Goal: Task Accomplishment & Management: Complete application form

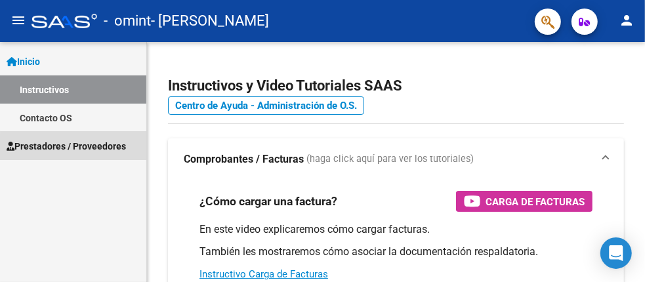
click at [80, 148] on span "Prestadores / Proveedores" at bounding box center [66, 146] width 119 height 14
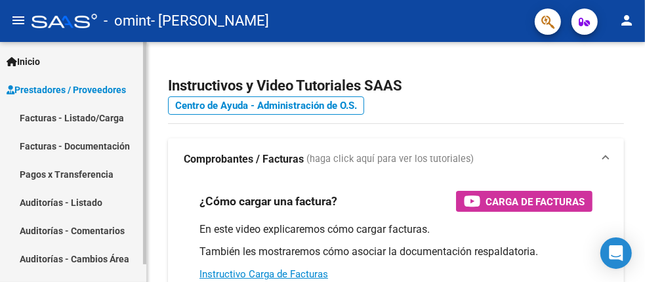
click at [75, 150] on link "Facturas - Documentación" at bounding box center [73, 146] width 146 height 28
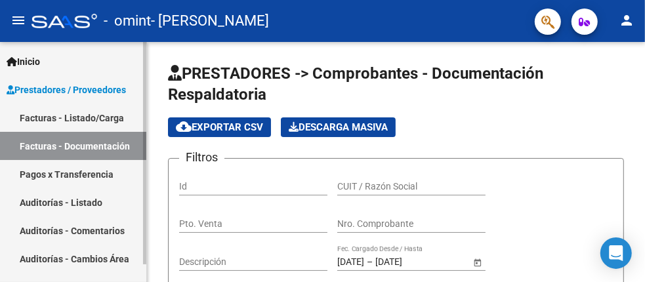
click at [54, 114] on link "Facturas - Listado/Carga" at bounding box center [73, 118] width 146 height 28
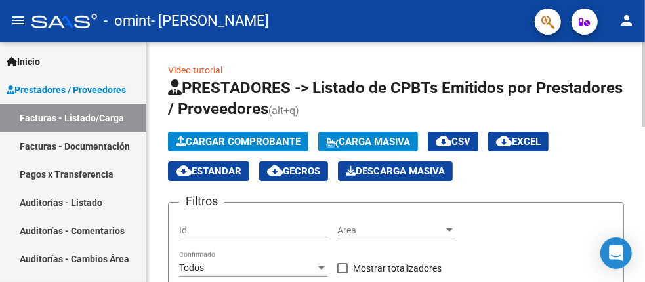
click at [242, 140] on span "Cargar Comprobante" at bounding box center [238, 142] width 125 height 12
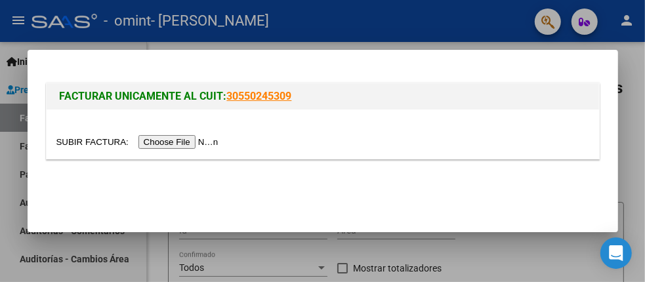
click at [180, 142] on input "file" at bounding box center [139, 142] width 166 height 14
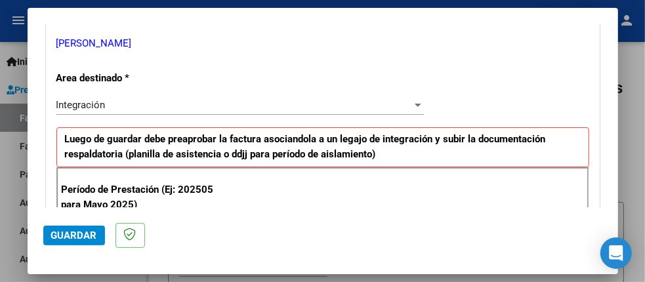
scroll to position [327, 0]
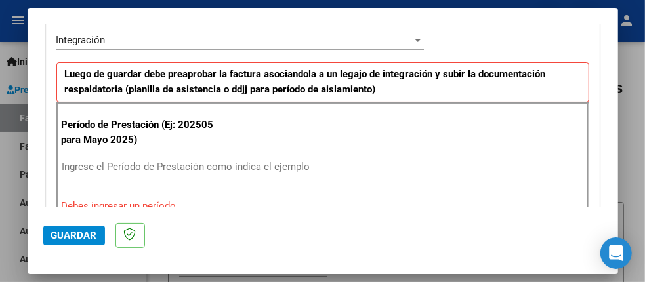
click at [132, 162] on input "Ingrese el Período de Prestación como indica el ejemplo" at bounding box center [242, 167] width 360 height 12
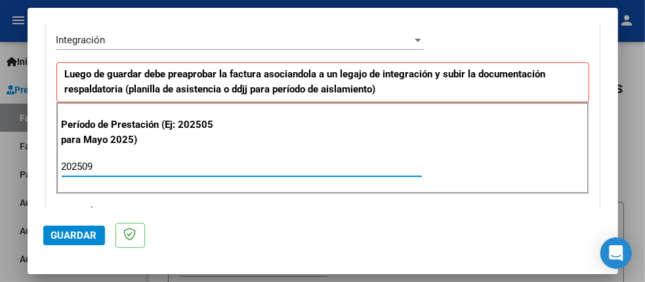
type input "202509"
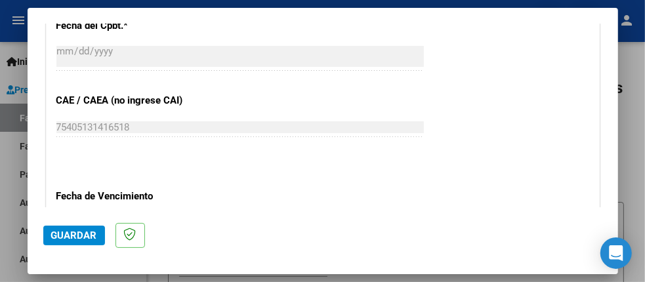
scroll to position [852, 0]
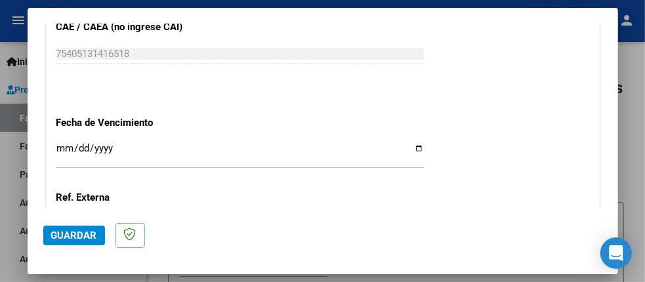
click at [414, 146] on input "Ingresar la fecha" at bounding box center [239, 153] width 367 height 21
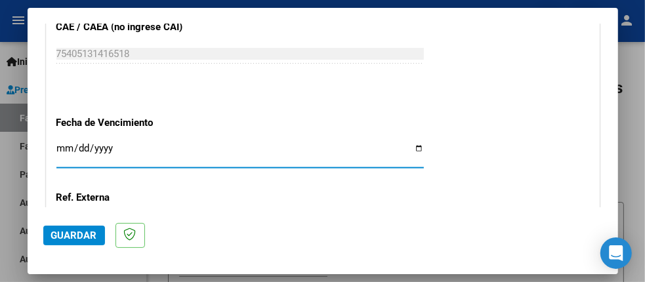
click at [413, 143] on input "Ingresar la fecha" at bounding box center [239, 153] width 367 height 21
type input "2025-10-11"
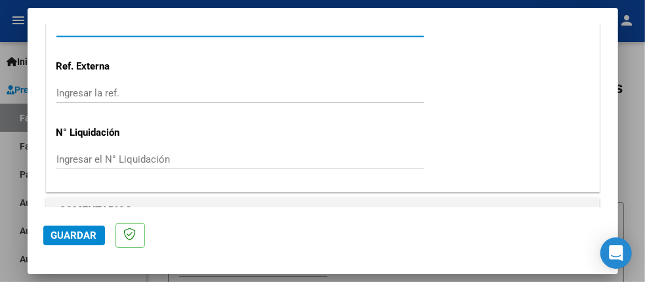
scroll to position [1004, 0]
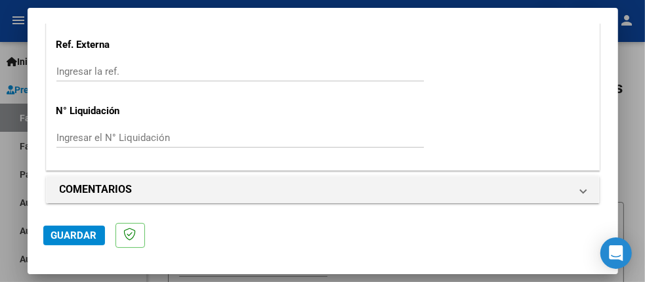
click at [73, 237] on span "Guardar" at bounding box center [74, 235] width 46 height 12
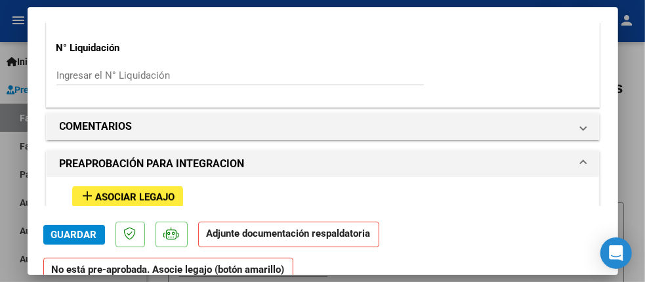
scroll to position [1115, 0]
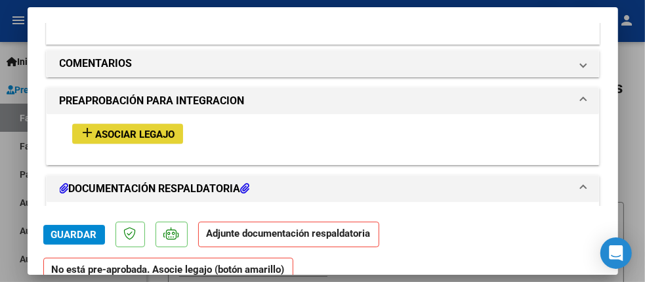
click at [149, 131] on span "Asociar Legajo" at bounding box center [135, 135] width 79 height 12
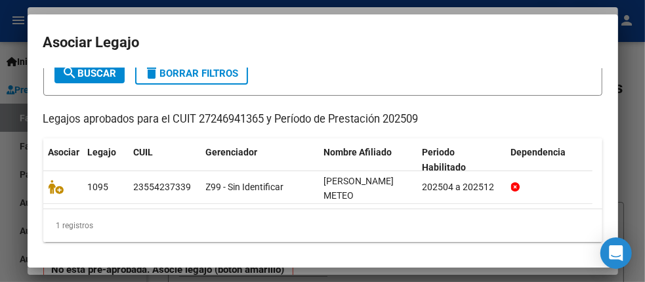
scroll to position [89, 0]
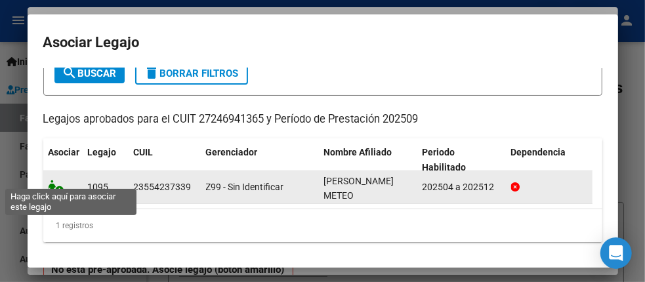
click at [59, 182] on icon at bounding box center [57, 187] width 16 height 14
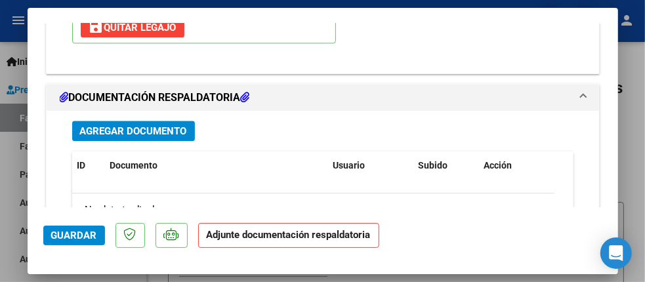
scroll to position [1477, 0]
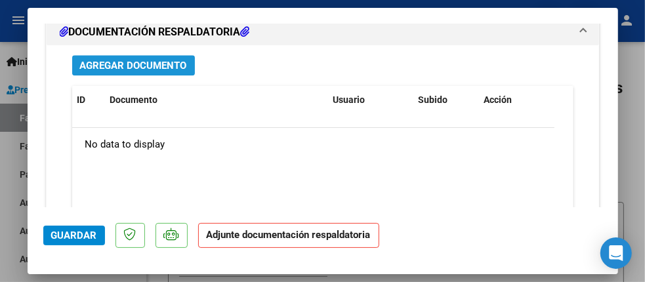
click at [92, 60] on span "Agregar Documento" at bounding box center [133, 66] width 107 height 12
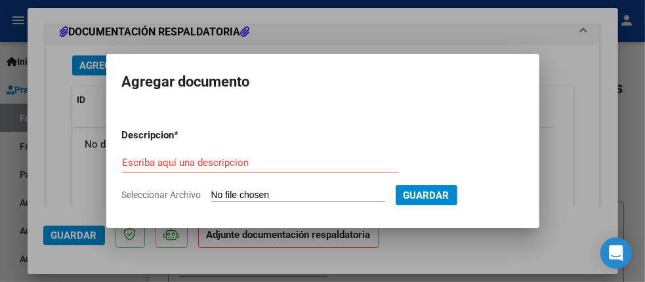
click at [267, 195] on input "Seleccionar Archivo" at bounding box center [298, 195] width 174 height 12
type input "C:\fakepath\Planilla_Asist_27246941365_011_00001_00000696.pdf"
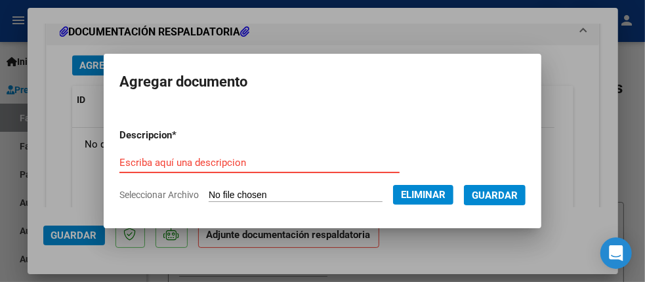
click at [199, 166] on input "Escriba aquí una descripcion" at bounding box center [259, 163] width 280 height 12
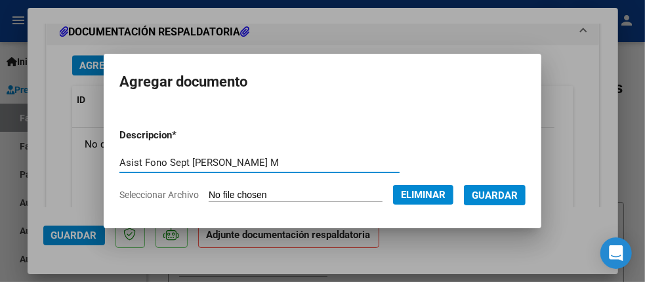
type input "Asist Fono Sept [PERSON_NAME] M"
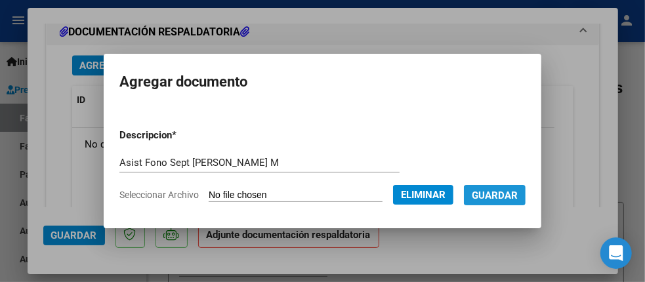
click at [514, 195] on span "Guardar" at bounding box center [494, 195] width 46 height 12
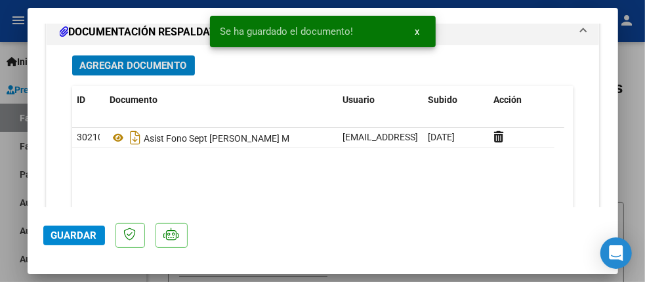
scroll to position [1586, 0]
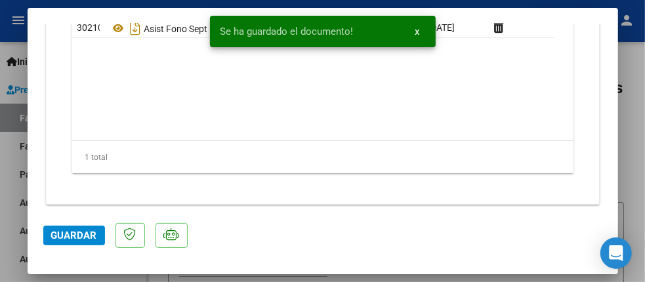
click at [78, 236] on span "Guardar" at bounding box center [74, 235] width 46 height 12
click at [417, 34] on span "x" at bounding box center [417, 32] width 5 height 12
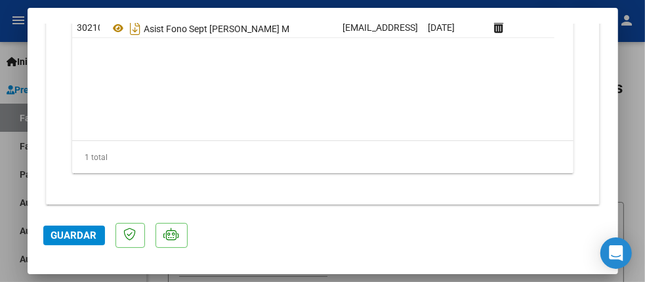
click at [630, 107] on div at bounding box center [322, 141] width 645 height 282
type input "$ 0,00"
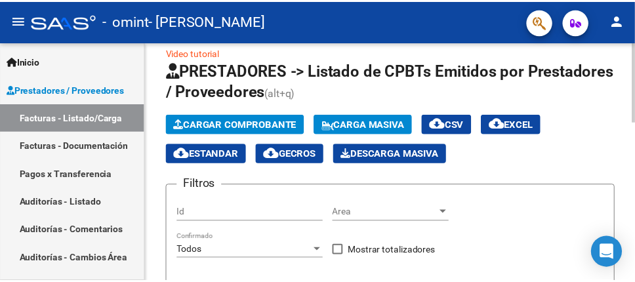
scroll to position [0, 0]
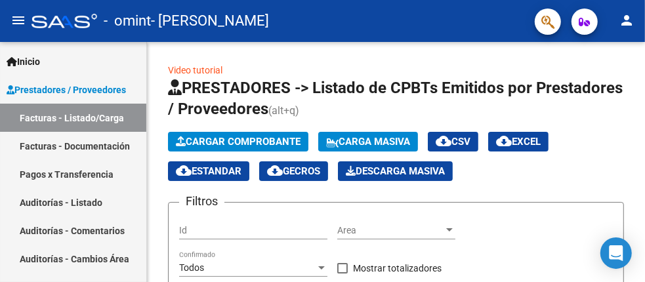
click at [631, 19] on mat-icon "person" at bounding box center [626, 20] width 16 height 16
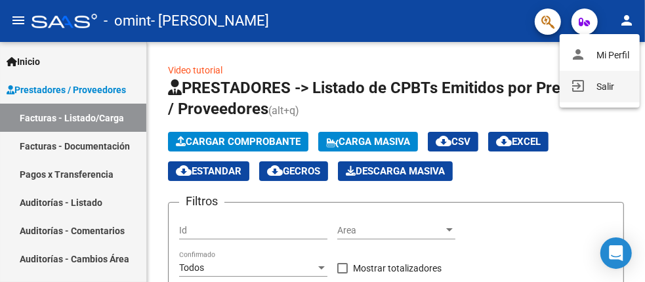
click at [613, 90] on button "exit_to_app Salir" at bounding box center [599, 86] width 80 height 31
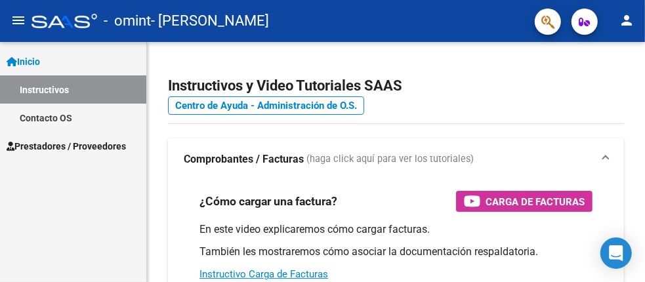
click at [66, 150] on span "Prestadores / Proveedores" at bounding box center [66, 146] width 119 height 14
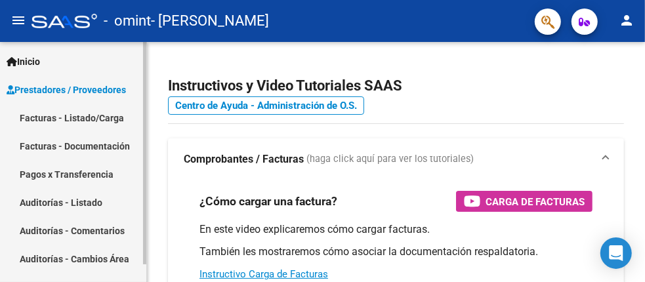
click at [67, 119] on link "Facturas - Listado/Carga" at bounding box center [73, 118] width 146 height 28
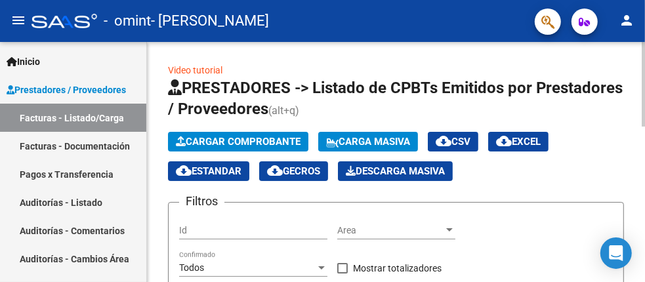
click at [277, 146] on span "Cargar Comprobante" at bounding box center [238, 142] width 125 height 12
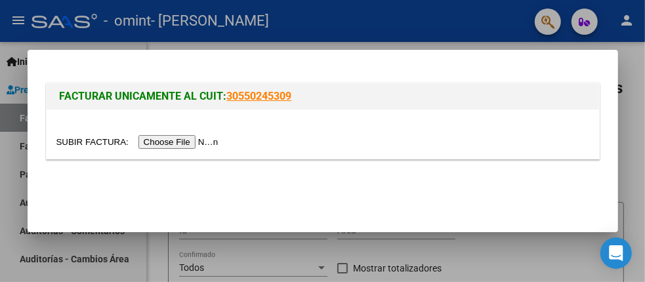
click at [172, 142] on input "file" at bounding box center [139, 142] width 166 height 14
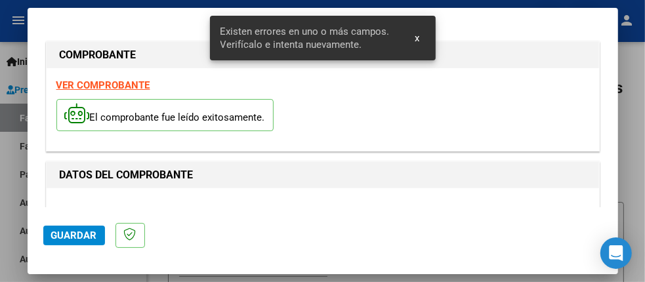
click at [121, 87] on strong "VER COMPROBANTE" at bounding box center [103, 85] width 94 height 12
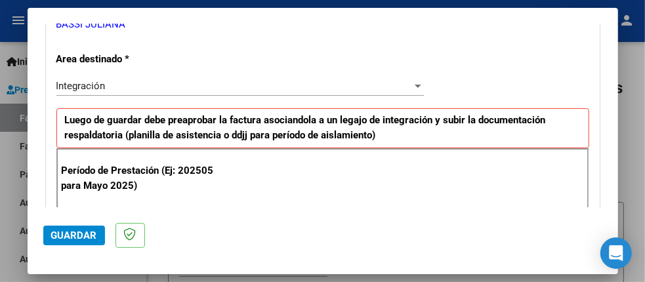
scroll to position [327, 0]
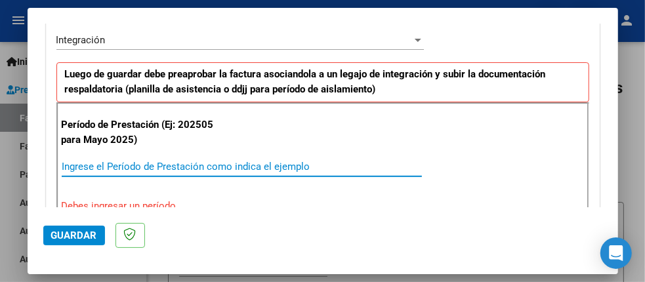
click at [170, 163] on input "Ingrese el Período de Prestación como indica el ejemplo" at bounding box center [242, 167] width 360 height 12
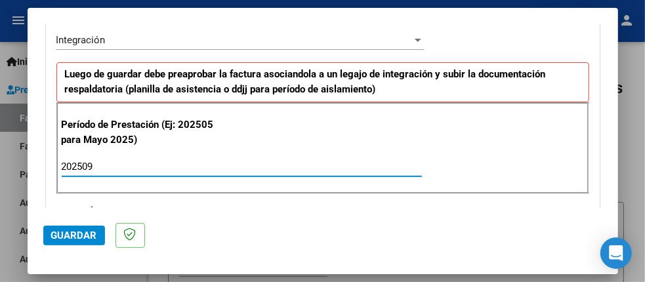
type input "202509"
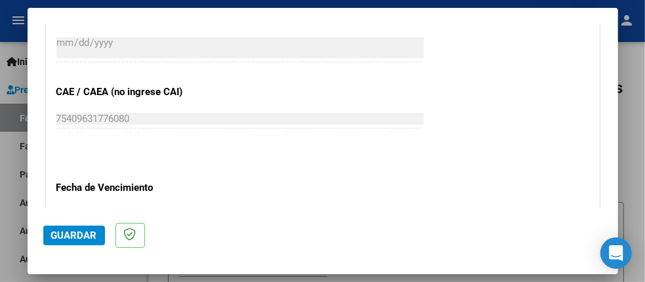
scroll to position [852, 0]
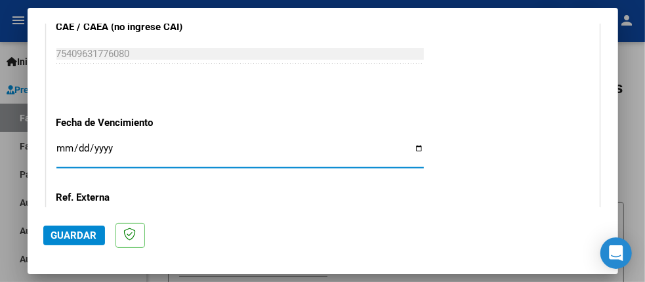
click at [412, 143] on input "Ingresar la fecha" at bounding box center [239, 153] width 367 height 21
type input "2025-10-14"
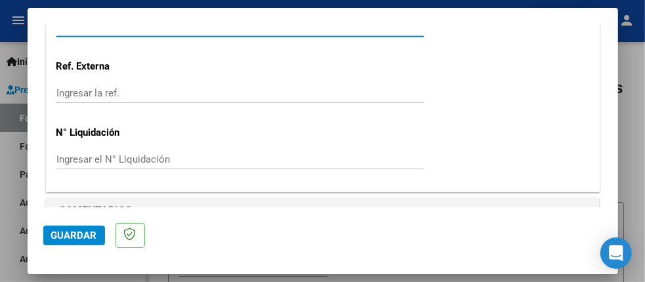
scroll to position [1004, 0]
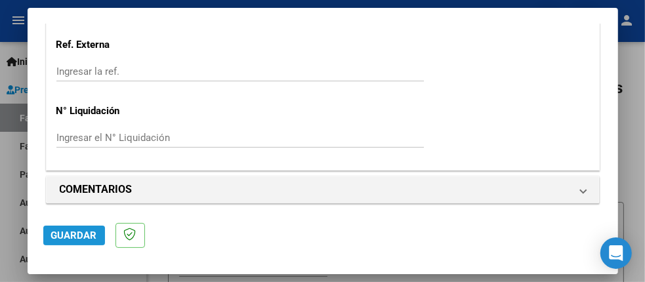
click at [76, 230] on span "Guardar" at bounding box center [74, 235] width 46 height 12
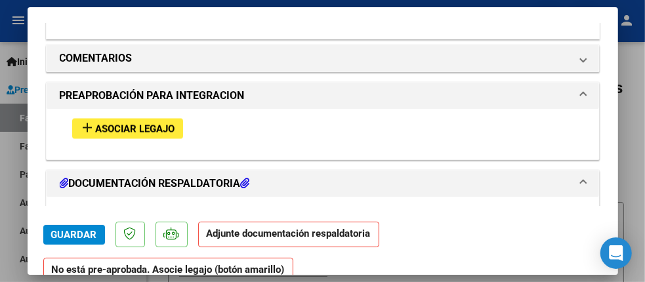
scroll to position [1115, 0]
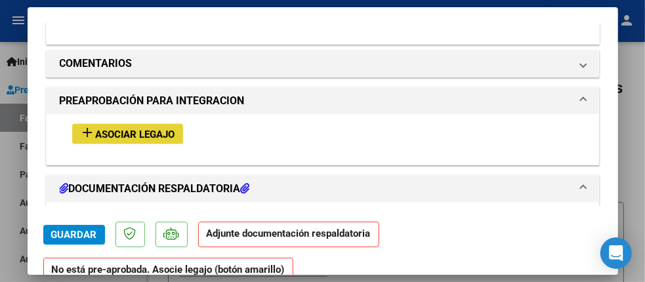
click at [90, 126] on mat-icon "add" at bounding box center [88, 133] width 16 height 16
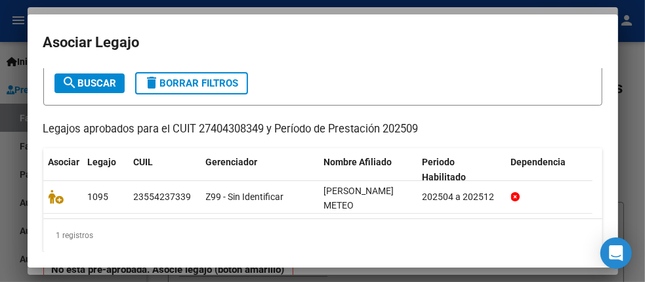
scroll to position [89, 0]
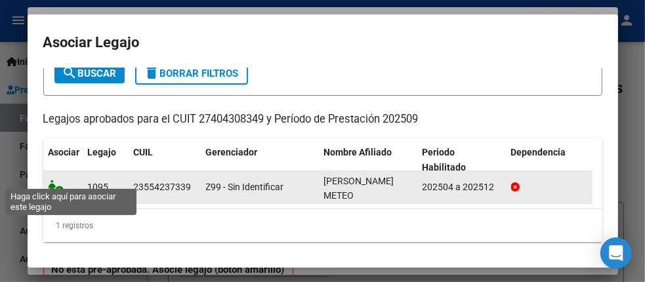
click at [55, 180] on icon at bounding box center [57, 187] width 16 height 14
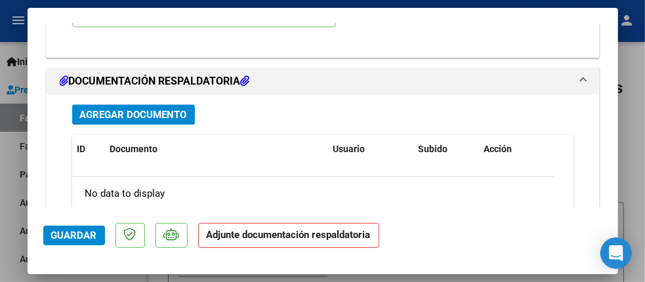
scroll to position [1477, 0]
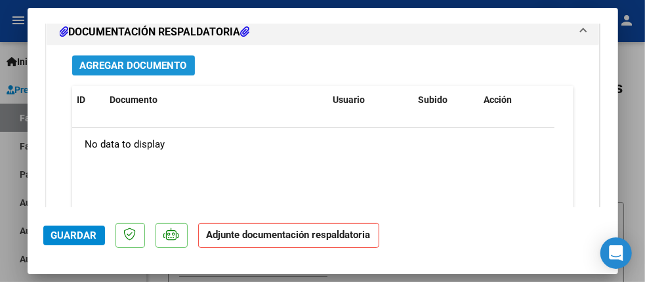
click at [143, 62] on span "Agregar Documento" at bounding box center [133, 66] width 107 height 12
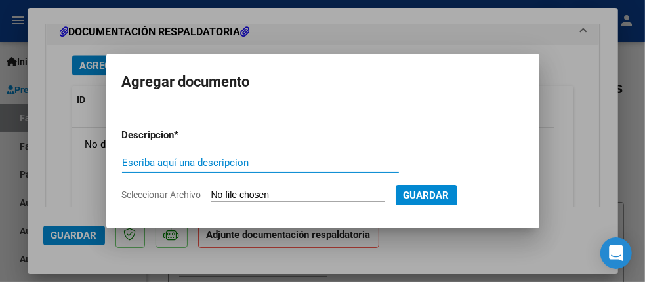
click at [271, 198] on input "Seleccionar Archivo" at bounding box center [298, 195] width 174 height 12
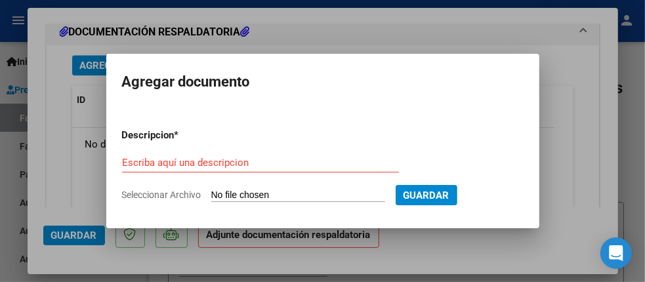
type input "C:\fakepath\Planilla_Asist_27404308349_011_00001_00000585.pdf"
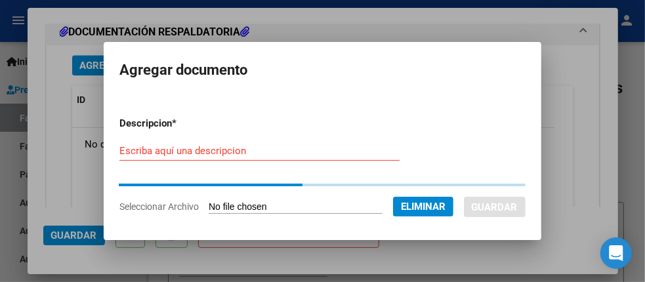
click at [189, 153] on input "Escriba aquí una descripcion" at bounding box center [259, 151] width 280 height 12
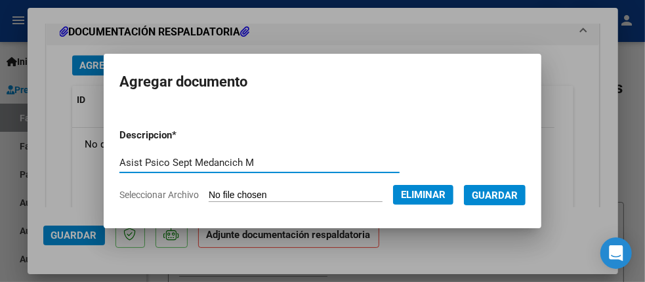
type input "Asist Psico Sept Medancich M"
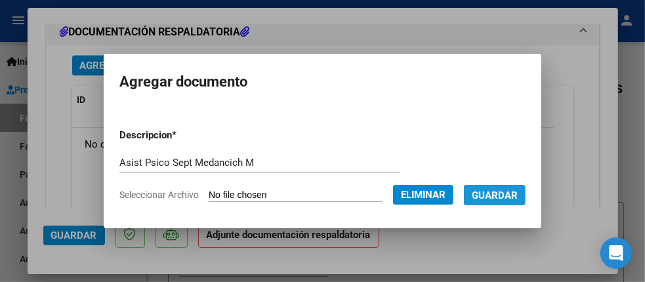
click at [505, 202] on button "Guardar" at bounding box center [495, 195] width 62 height 20
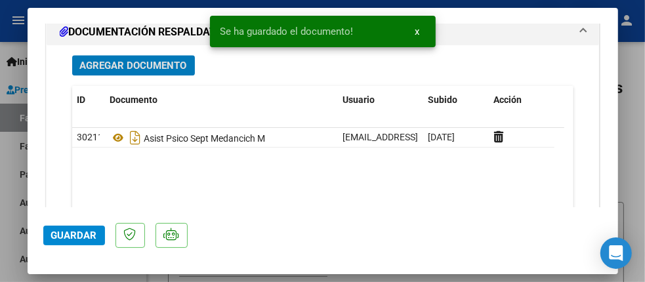
click at [73, 239] on span "Guardar" at bounding box center [74, 235] width 46 height 12
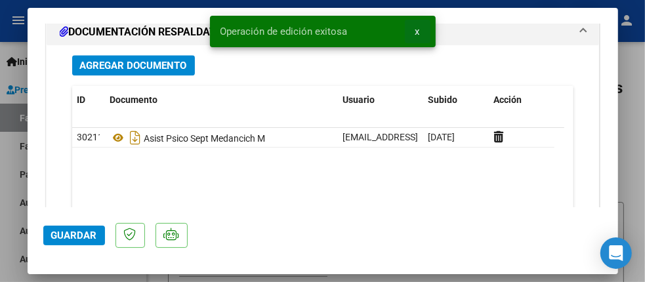
click at [416, 32] on span "x" at bounding box center [417, 32] width 5 height 12
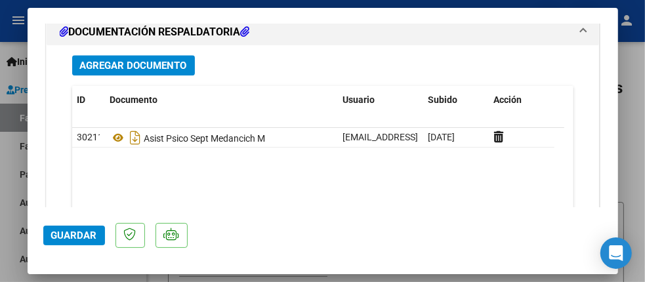
click at [633, 102] on div at bounding box center [322, 141] width 645 height 282
type input "$ 0,00"
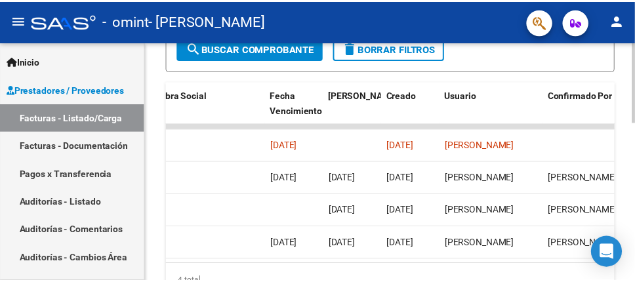
scroll to position [0, 0]
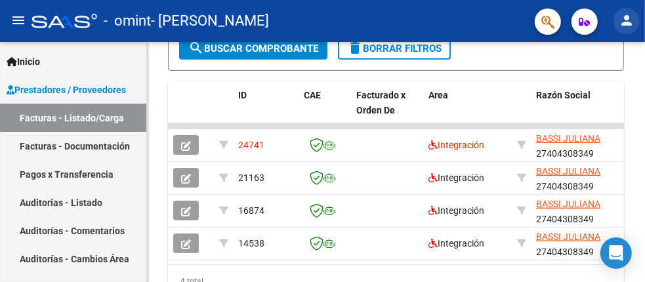
click at [631, 26] on mat-icon "person" at bounding box center [626, 20] width 16 height 16
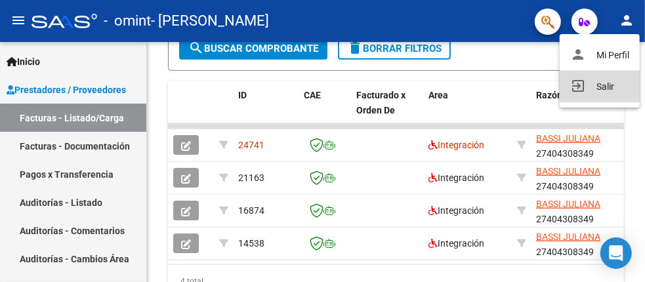
click at [617, 84] on button "exit_to_app Salir" at bounding box center [599, 86] width 80 height 31
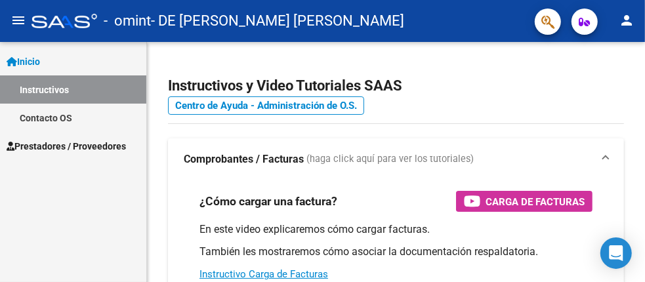
click at [63, 147] on span "Prestadores / Proveedores" at bounding box center [66, 146] width 119 height 14
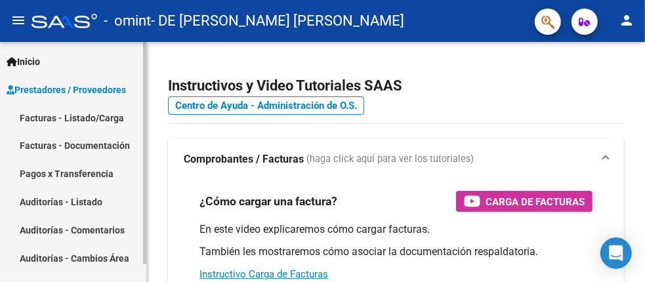
click at [68, 90] on span "Prestadores / Proveedores" at bounding box center [66, 90] width 119 height 14
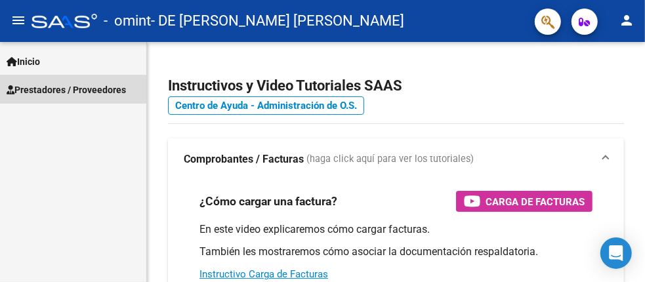
click at [70, 95] on span "Prestadores / Proveedores" at bounding box center [66, 90] width 119 height 14
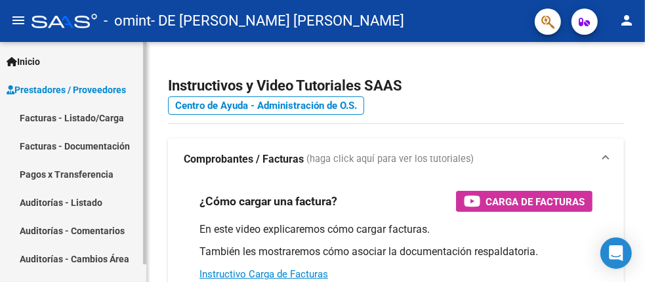
click at [62, 122] on link "Facturas - Listado/Carga" at bounding box center [73, 118] width 146 height 28
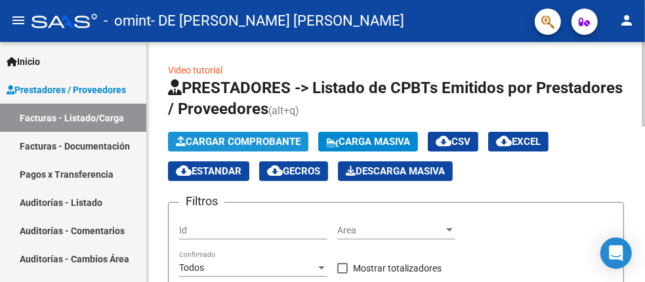
click at [224, 137] on span "Cargar Comprobante" at bounding box center [238, 142] width 125 height 12
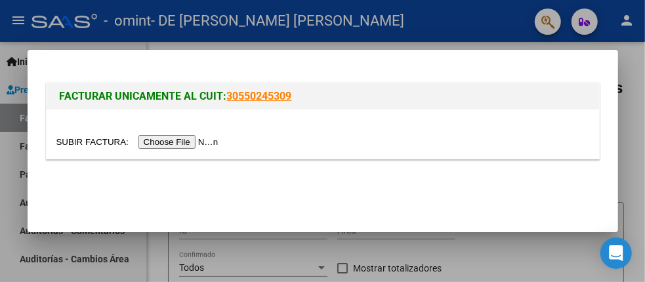
click at [173, 143] on input "file" at bounding box center [139, 142] width 166 height 14
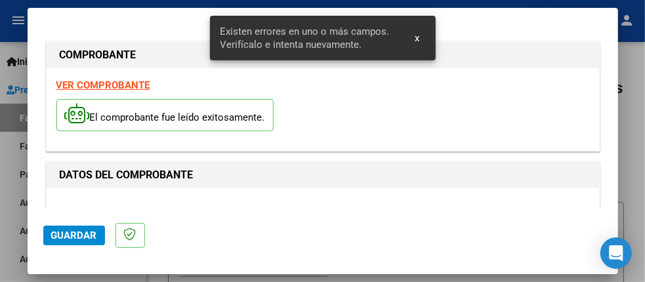
click at [121, 85] on strong "VER COMPROBANTE" at bounding box center [103, 85] width 94 height 12
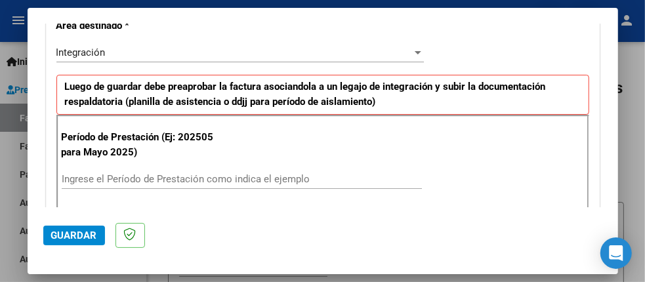
scroll to position [327, 0]
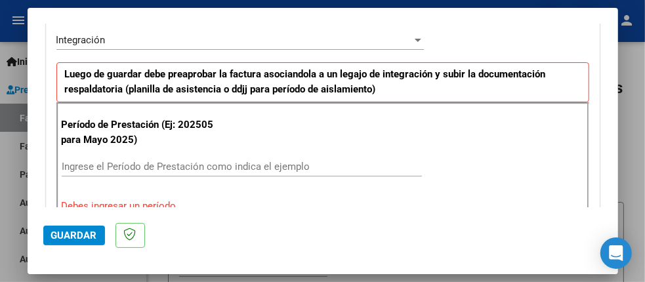
click at [174, 162] on input "Ingrese el Período de Prestación como indica el ejemplo" at bounding box center [242, 167] width 360 height 12
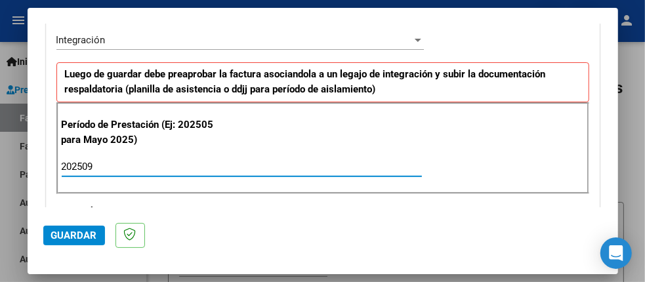
type input "202509"
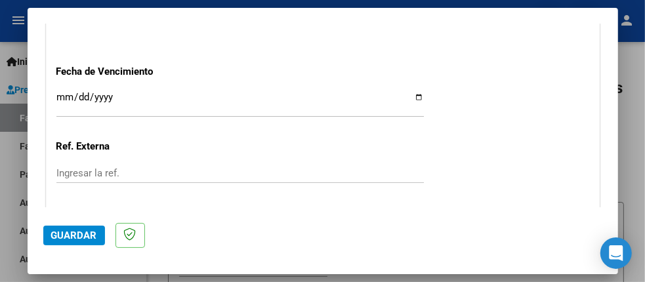
scroll to position [918, 0]
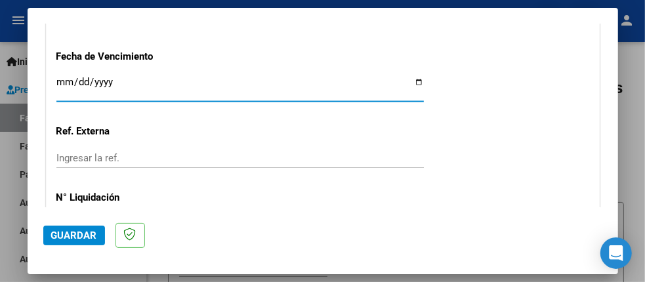
click at [412, 78] on input "Ingresar la fecha" at bounding box center [239, 87] width 367 height 21
type input "2025-10-15"
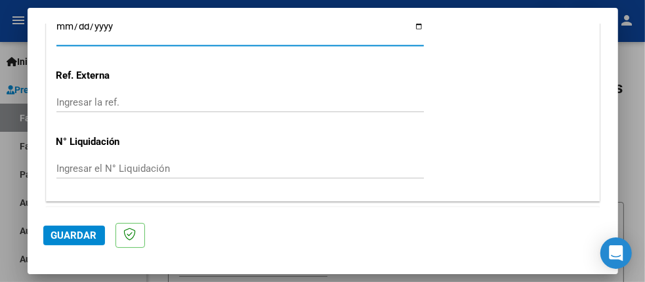
scroll to position [1004, 0]
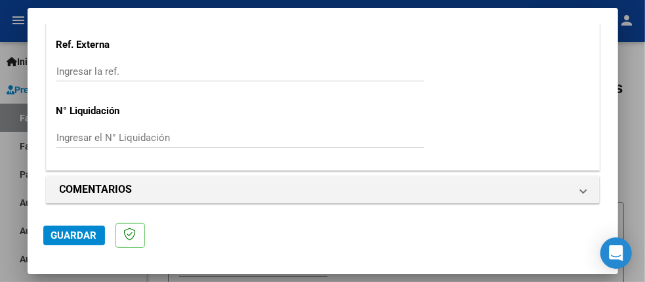
click at [69, 235] on span "Guardar" at bounding box center [74, 235] width 46 height 12
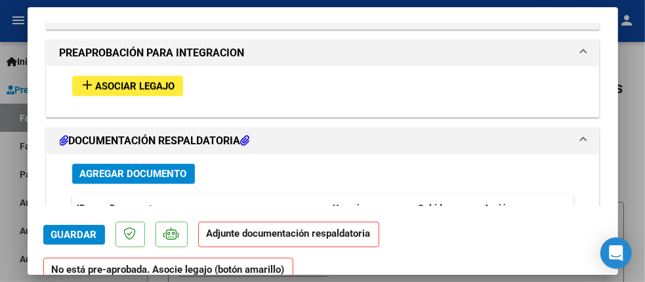
scroll to position [1115, 0]
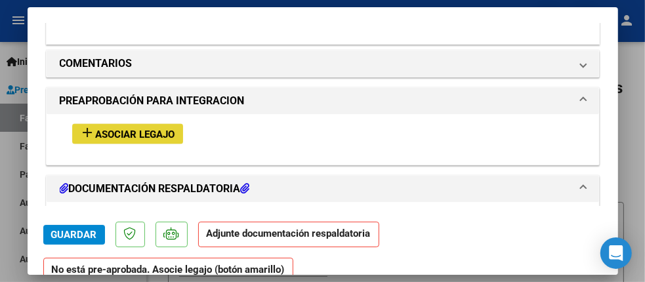
click at [83, 134] on mat-icon "add" at bounding box center [88, 133] width 16 height 16
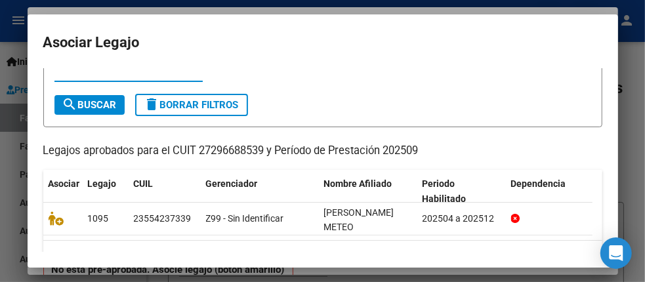
scroll to position [65, 0]
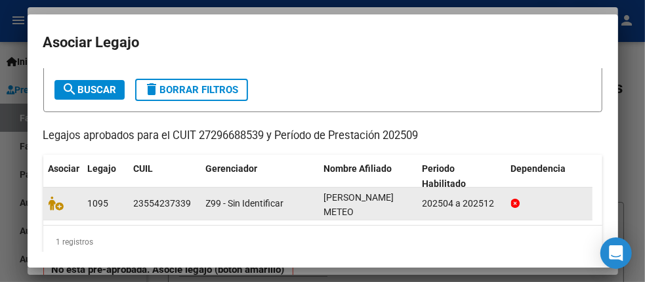
click at [54, 209] on div at bounding box center [63, 203] width 29 height 15
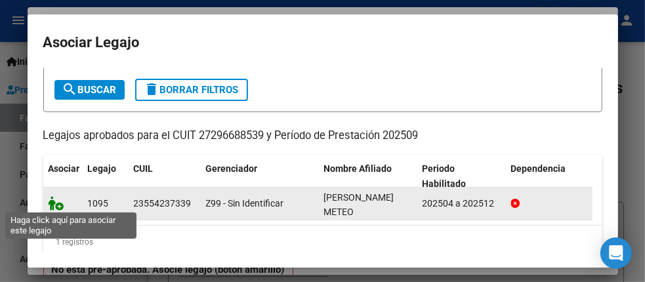
click at [60, 204] on icon at bounding box center [57, 203] width 16 height 14
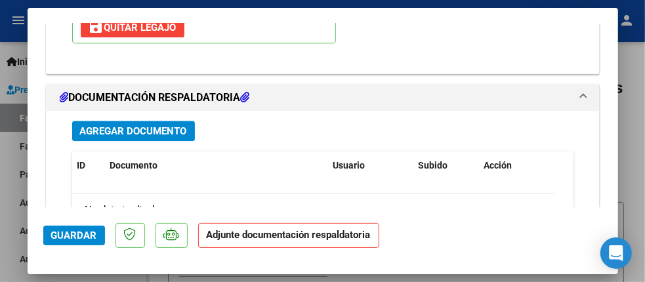
scroll to position [1477, 0]
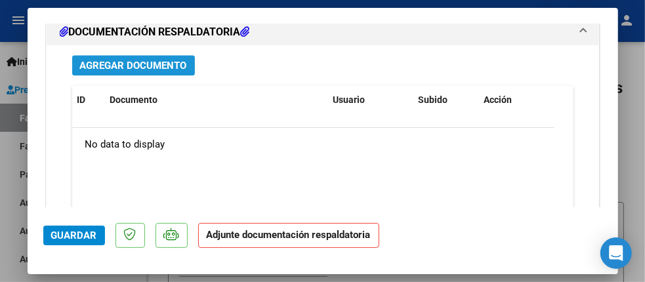
click at [138, 62] on span "Agregar Documento" at bounding box center [133, 66] width 107 height 12
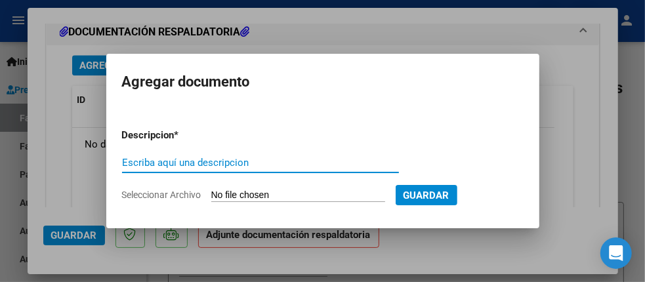
click at [222, 191] on input "Seleccionar Archivo" at bounding box center [298, 195] width 174 height 12
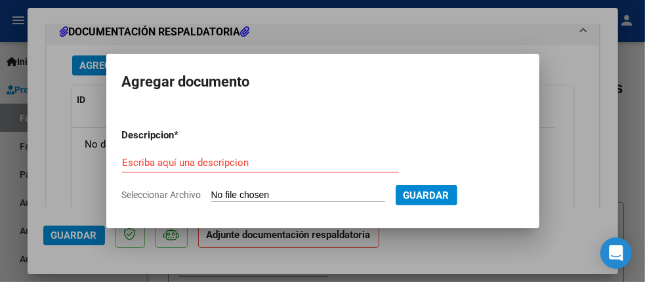
type input "C:\fakepath\27296688539_011_00002_00000996.pdf"
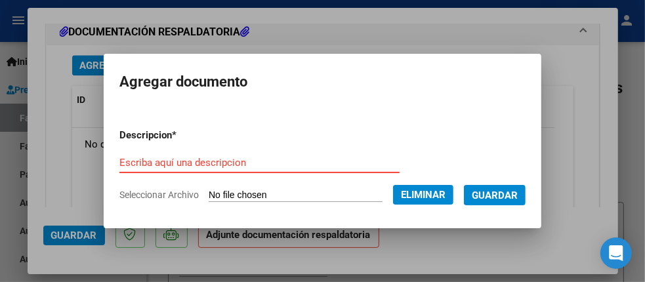
click at [174, 164] on input "Escriba aquí una descripcion" at bounding box center [259, 163] width 280 height 12
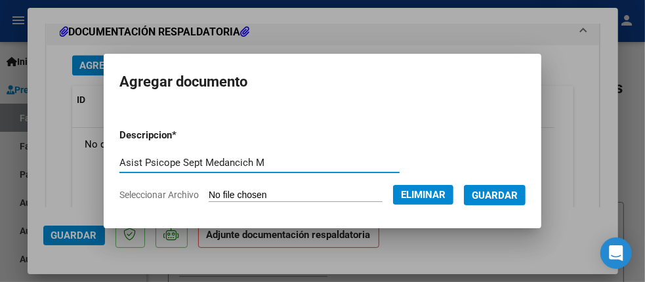
type input "Asist Psicope Sept Medancich M"
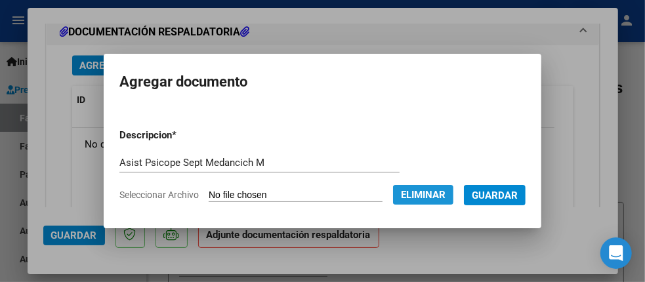
click at [424, 193] on span "Eliminar" at bounding box center [423, 195] width 45 height 12
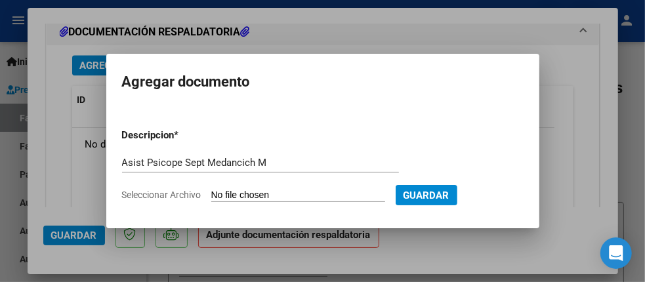
click at [306, 198] on input "Seleccionar Archivo" at bounding box center [298, 195] width 174 height 12
type input "C:\fakepath\Planilla_Asist_27296688539_011_00002_00000996.pdf"
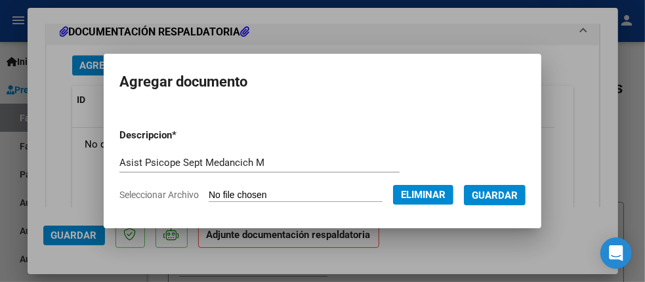
click at [509, 197] on span "Guardar" at bounding box center [494, 195] width 46 height 12
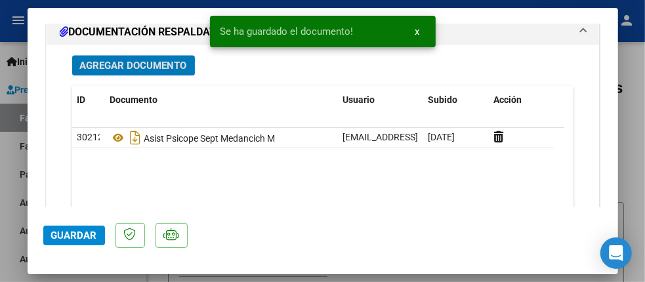
click at [75, 235] on span "Guardar" at bounding box center [74, 235] width 46 height 12
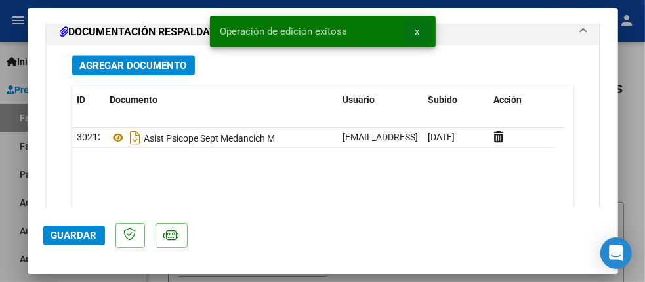
click at [418, 33] on span "x" at bounding box center [417, 32] width 5 height 12
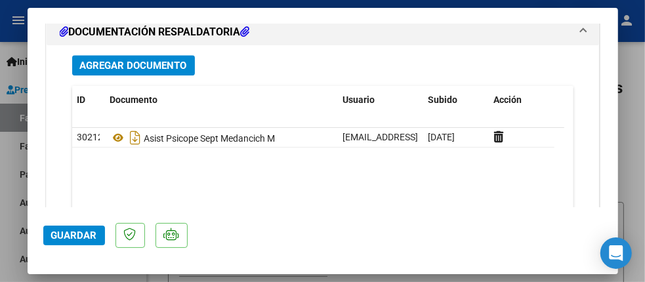
click at [633, 124] on div at bounding box center [322, 141] width 645 height 282
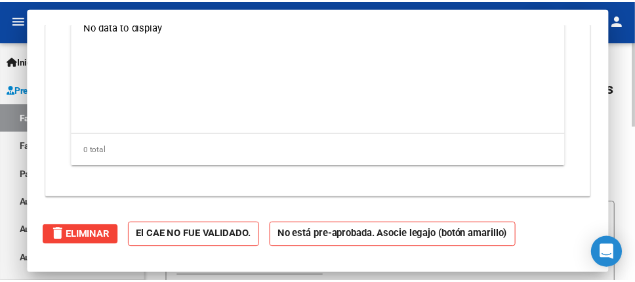
scroll to position [0, 0]
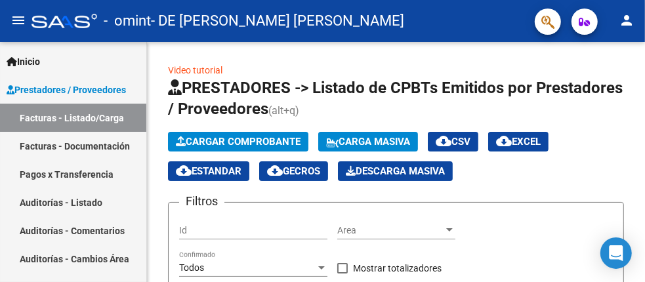
click at [625, 20] on mat-icon "person" at bounding box center [626, 20] width 16 height 16
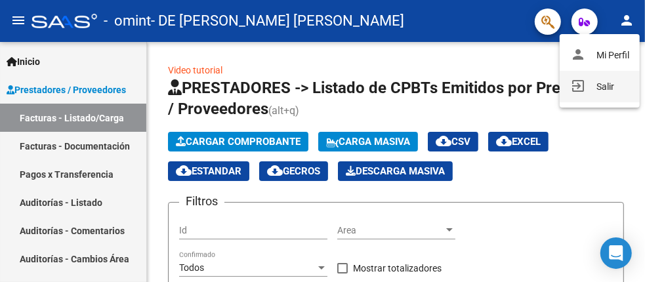
click at [604, 93] on button "exit_to_app Salir" at bounding box center [599, 86] width 80 height 31
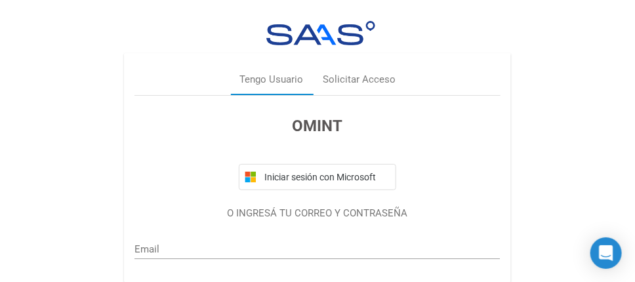
type input "ceciliademendonca@hotmail.com"
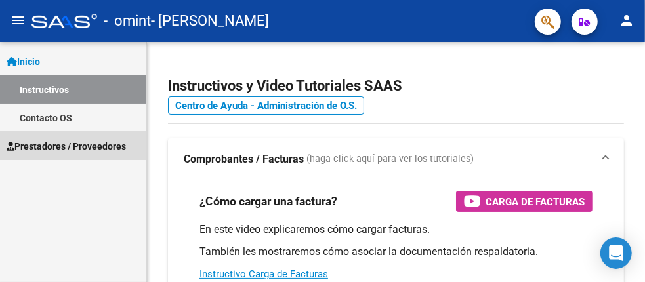
click at [64, 152] on span "Prestadores / Proveedores" at bounding box center [66, 146] width 119 height 14
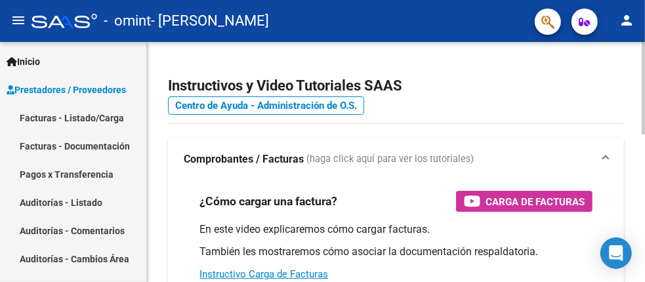
click at [547, 94] on h2 "Instructivos y Video Tutoriales SAAS" at bounding box center [396, 85] width 456 height 25
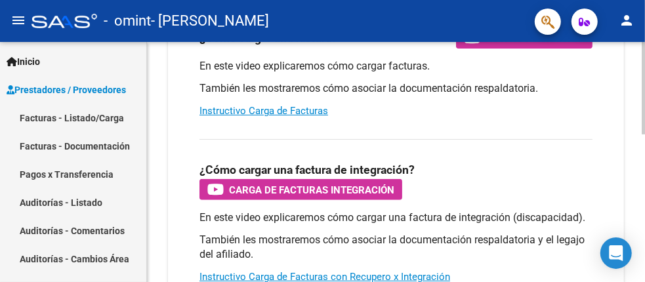
scroll to position [65, 0]
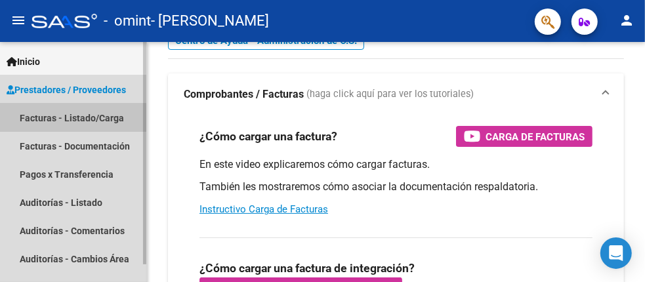
click at [52, 117] on link "Facturas - Listado/Carga" at bounding box center [73, 118] width 146 height 28
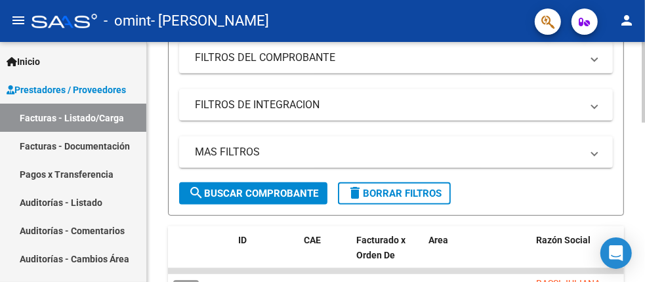
scroll to position [393, 0]
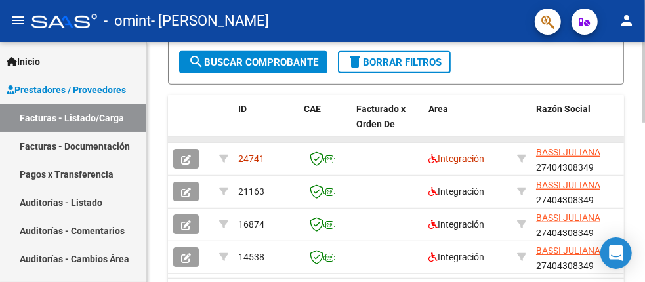
drag, startPoint x: 370, startPoint y: 139, endPoint x: 401, endPoint y: 138, distance: 30.8
click at [401, 138] on datatable-body-cell at bounding box center [387, 139] width 72 height 5
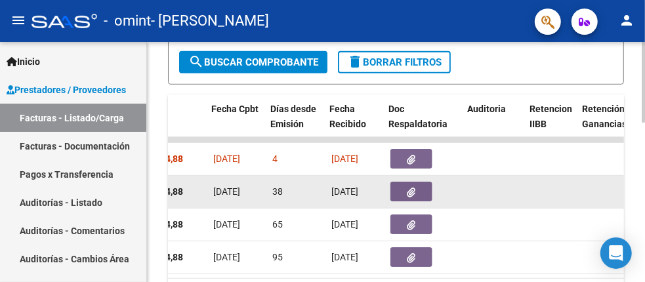
scroll to position [0, 639]
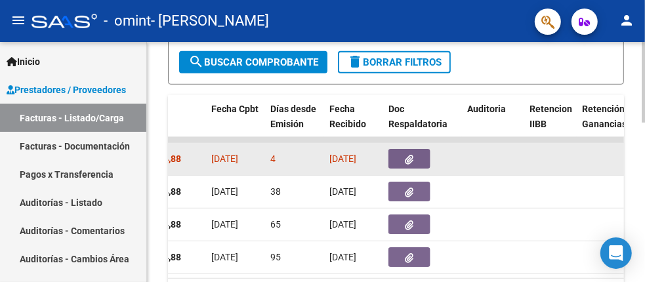
click at [403, 158] on button "button" at bounding box center [409, 159] width 42 height 20
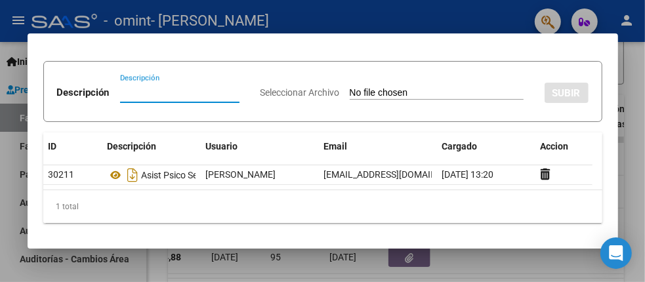
scroll to position [69, 0]
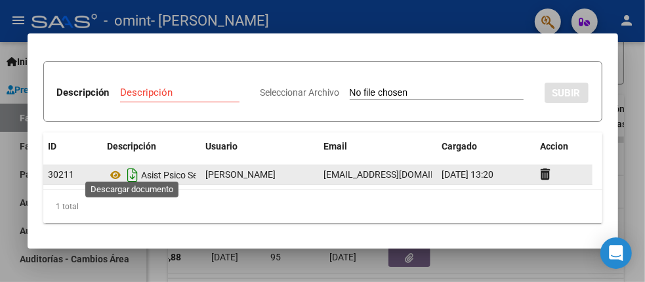
click at [137, 165] on icon "Descargar documento" at bounding box center [133, 175] width 17 height 21
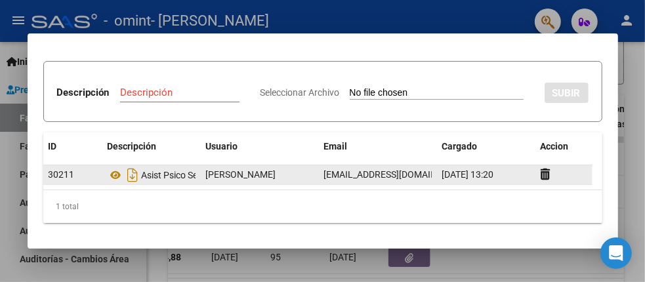
click at [643, 162] on div at bounding box center [322, 141] width 645 height 282
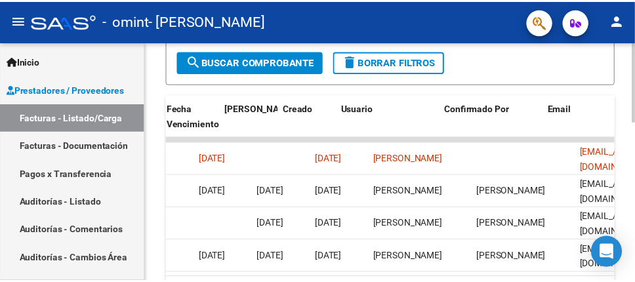
scroll to position [0, 2308]
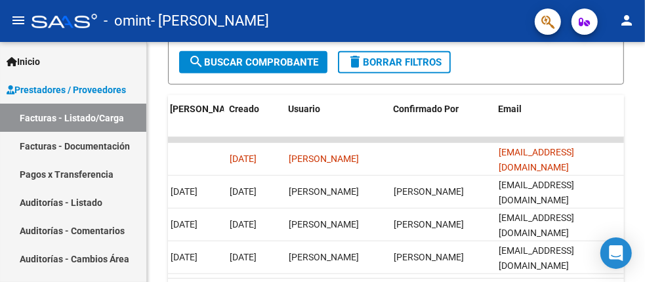
click at [633, 24] on mat-icon "person" at bounding box center [626, 20] width 16 height 16
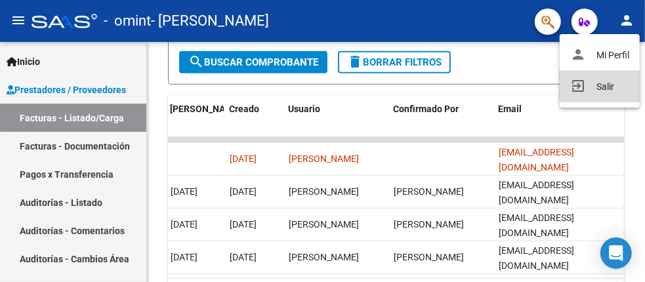
click at [595, 90] on button "exit_to_app Salir" at bounding box center [599, 86] width 80 height 31
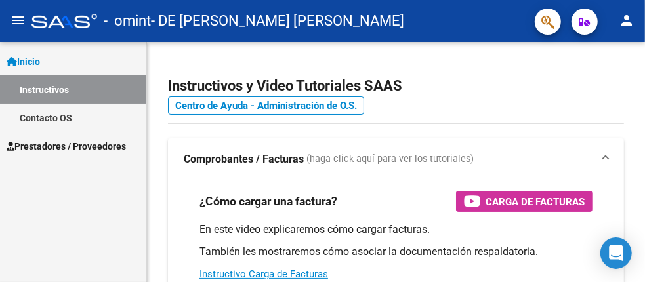
click at [60, 146] on span "Prestadores / Proveedores" at bounding box center [66, 146] width 119 height 14
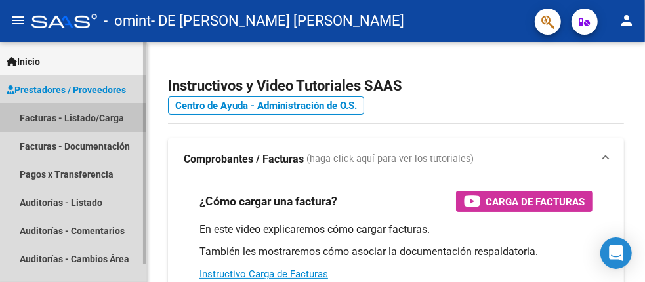
click at [71, 117] on link "Facturas - Listado/Carga" at bounding box center [73, 118] width 146 height 28
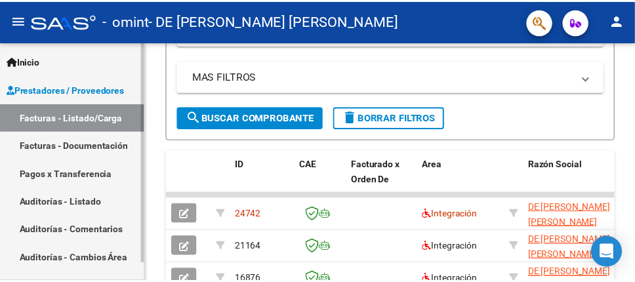
scroll to position [393, 0]
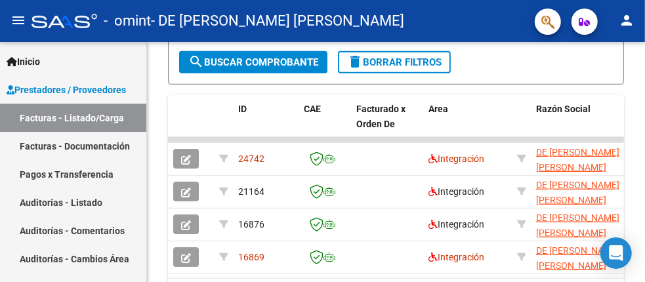
click at [627, 21] on mat-icon "person" at bounding box center [626, 20] width 16 height 16
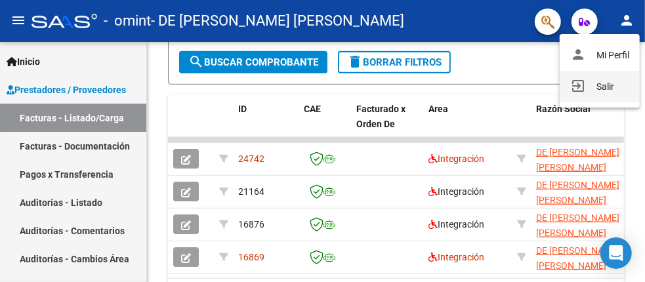
click at [599, 96] on button "exit_to_app Salir" at bounding box center [599, 86] width 80 height 31
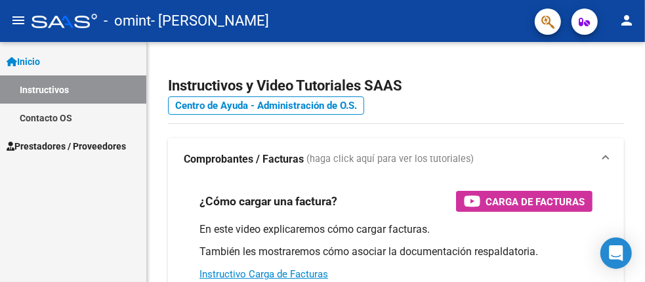
click at [83, 151] on span "Prestadores / Proveedores" at bounding box center [66, 146] width 119 height 14
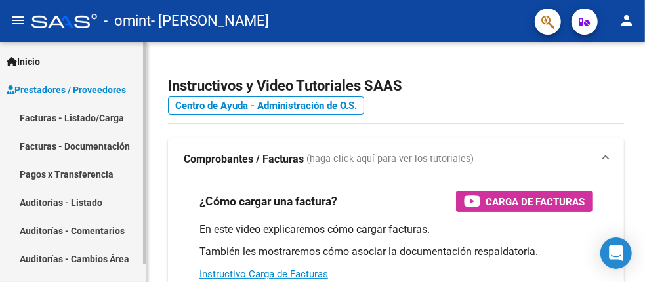
click at [75, 110] on link "Facturas - Listado/Carga" at bounding box center [73, 118] width 146 height 28
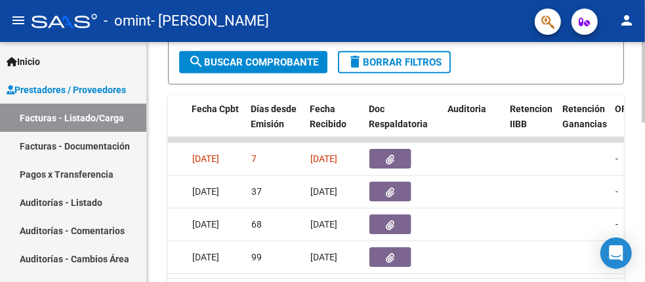
scroll to position [0, 660]
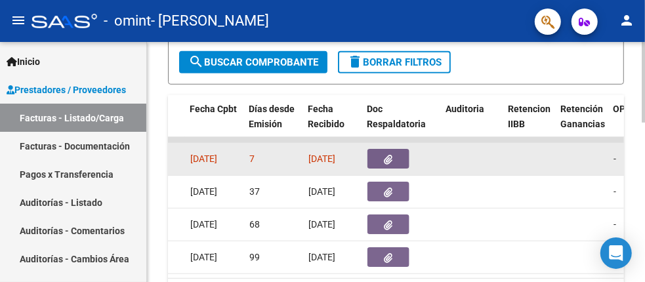
click at [387, 157] on icon "button" at bounding box center [388, 160] width 9 height 10
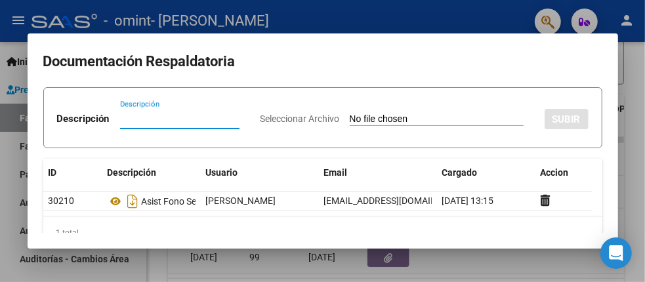
scroll to position [65, 0]
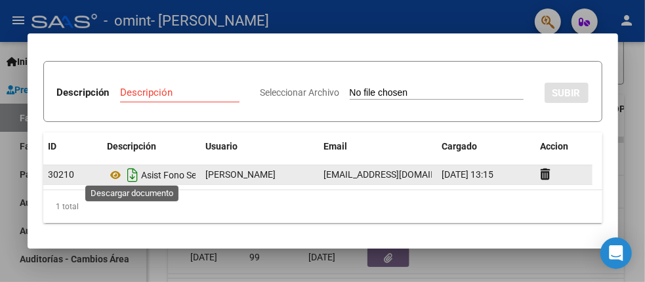
click at [136, 173] on icon "Descargar documento" at bounding box center [133, 175] width 17 height 21
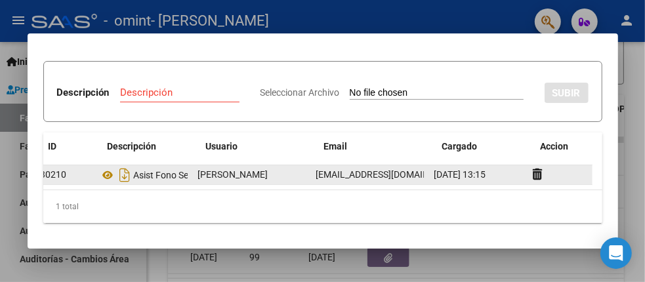
scroll to position [0, 0]
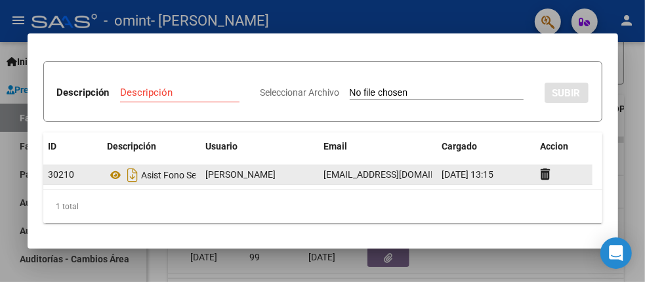
click at [638, 90] on div at bounding box center [322, 141] width 645 height 282
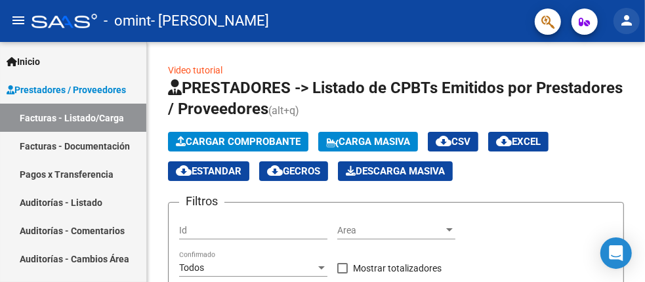
click at [625, 22] on mat-icon "person" at bounding box center [626, 20] width 16 height 16
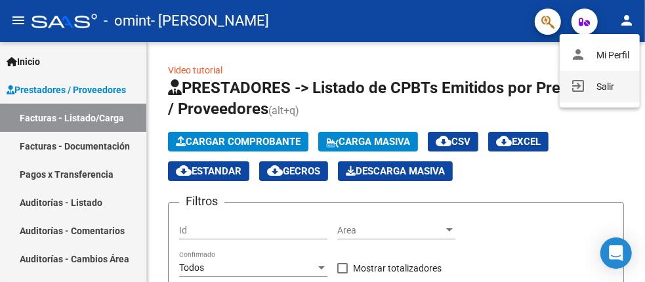
click at [600, 86] on button "exit_to_app Salir" at bounding box center [599, 86] width 80 height 31
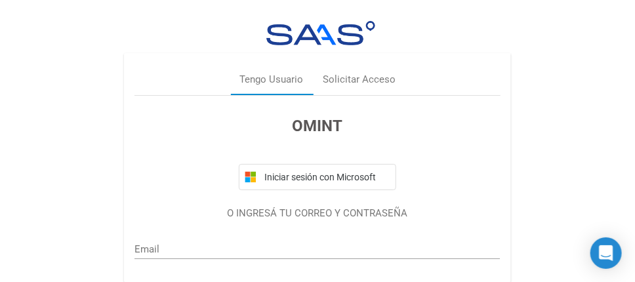
type input "[EMAIL_ADDRESS][DOMAIN_NAME]"
